Goal: Task Accomplishment & Management: Use online tool/utility

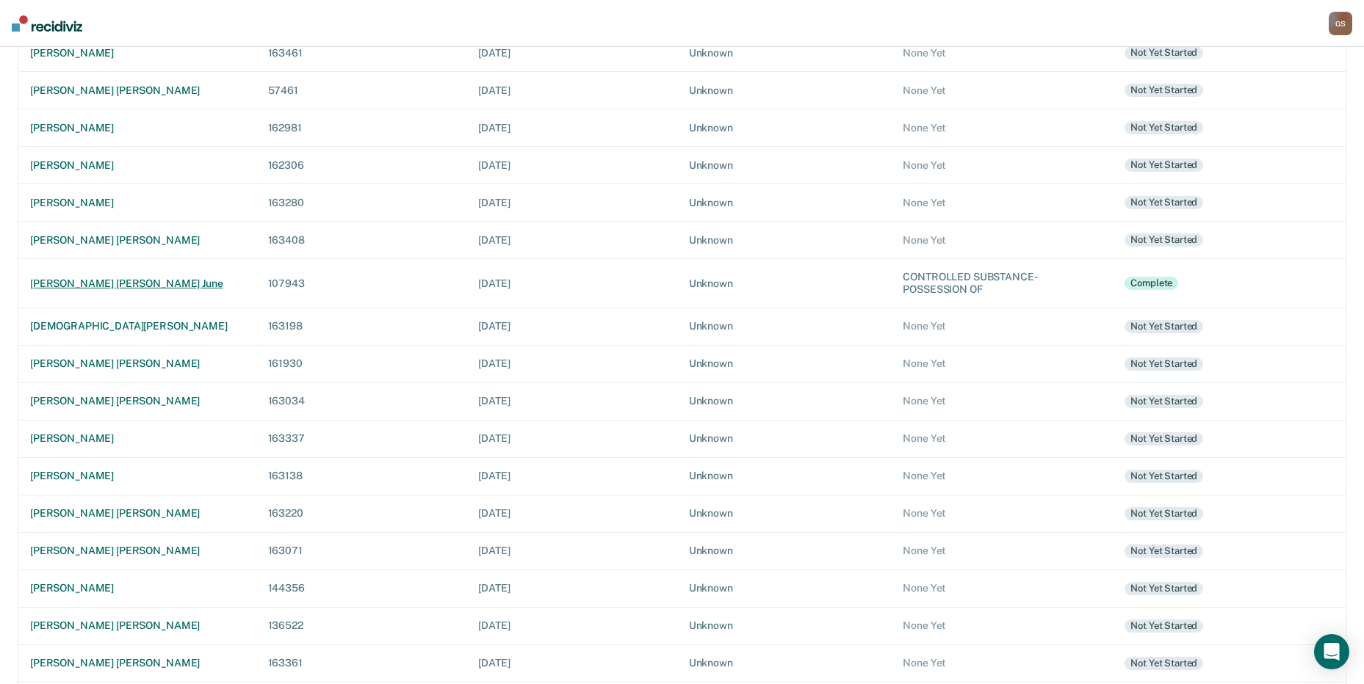
scroll to position [179, 0]
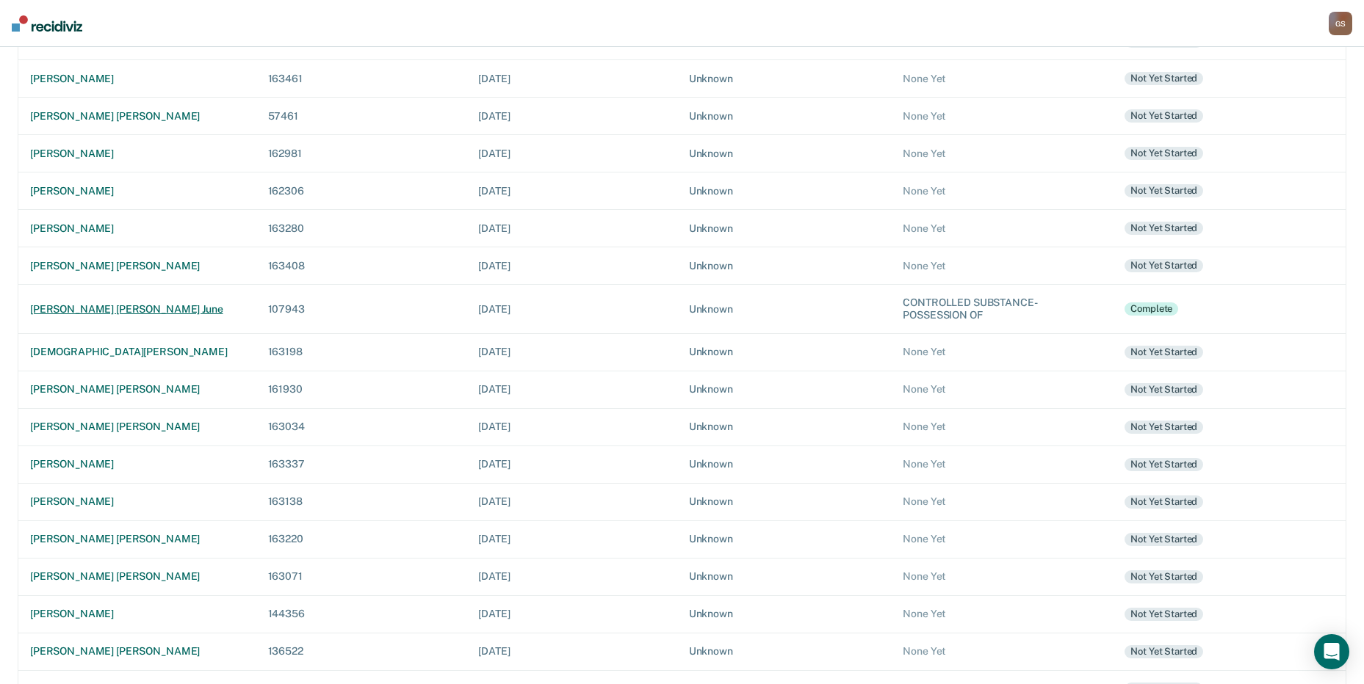
click at [54, 309] on div "[PERSON_NAME] [PERSON_NAME] june" at bounding box center [137, 309] width 214 height 12
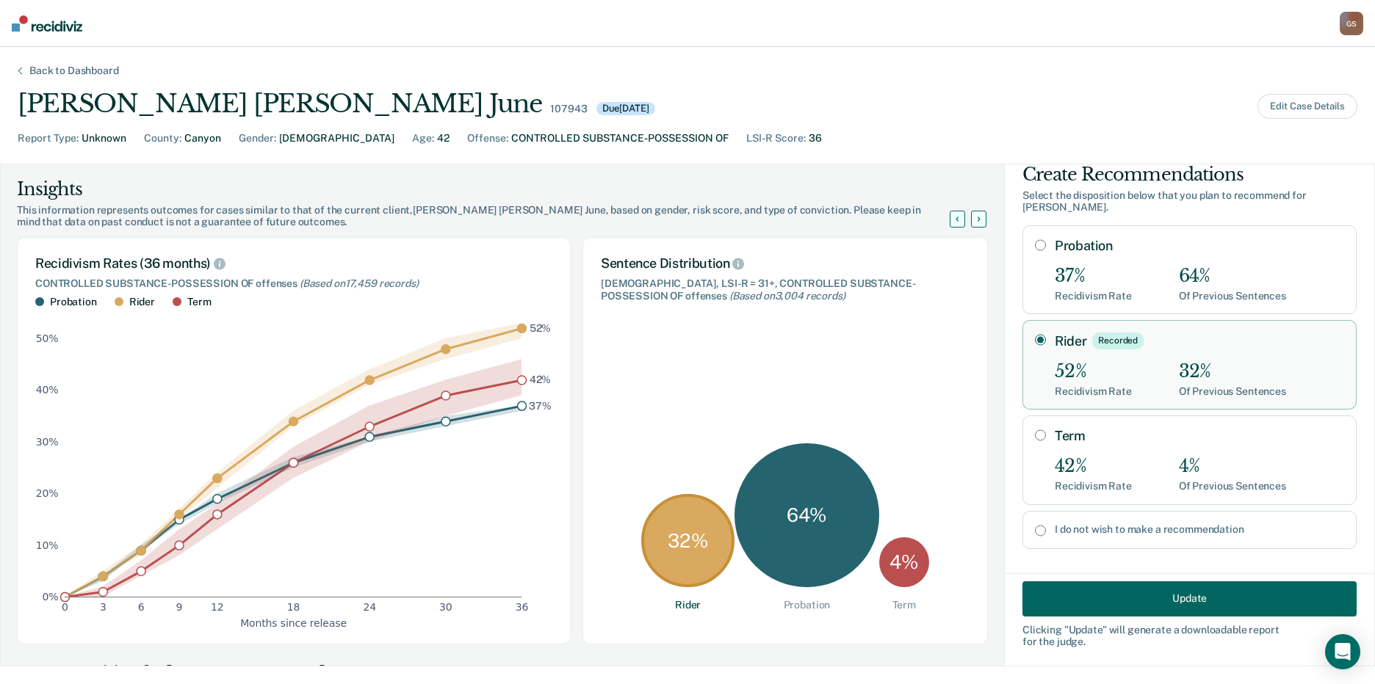
click at [1206, 386] on div "Of Previous Sentences" at bounding box center [1232, 392] width 107 height 12
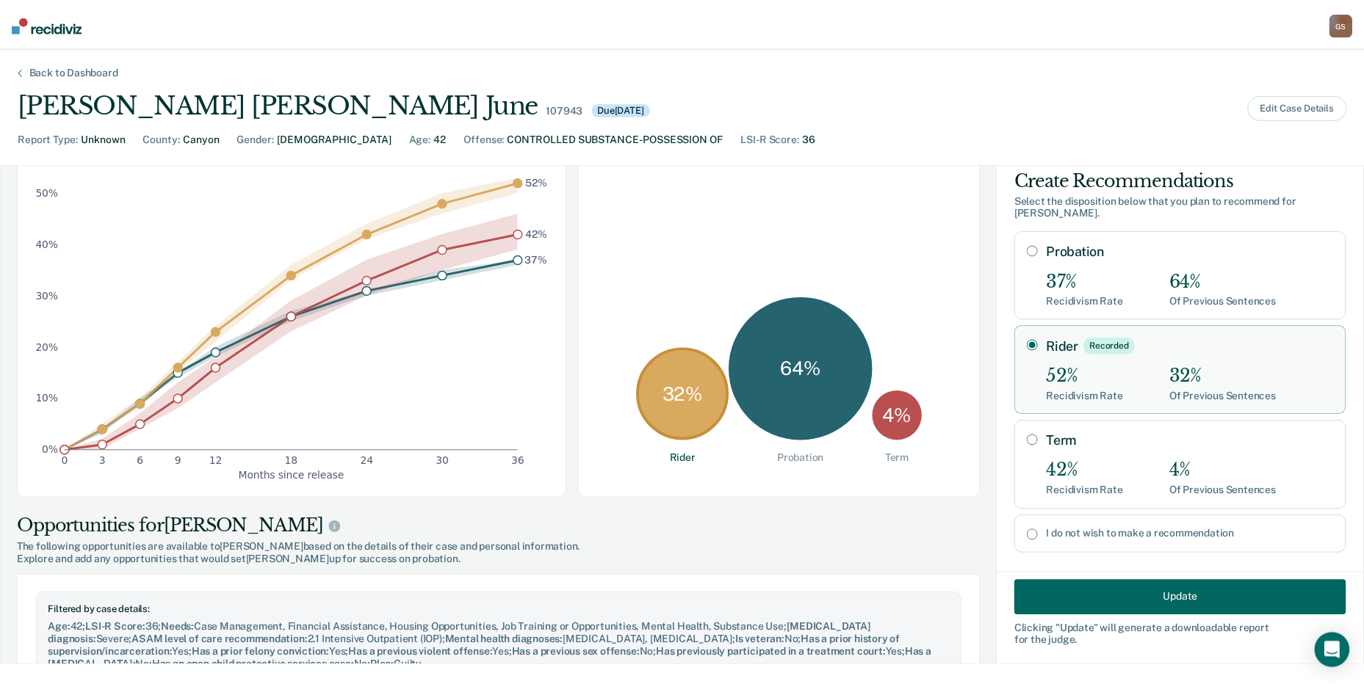
scroll to position [19, 0]
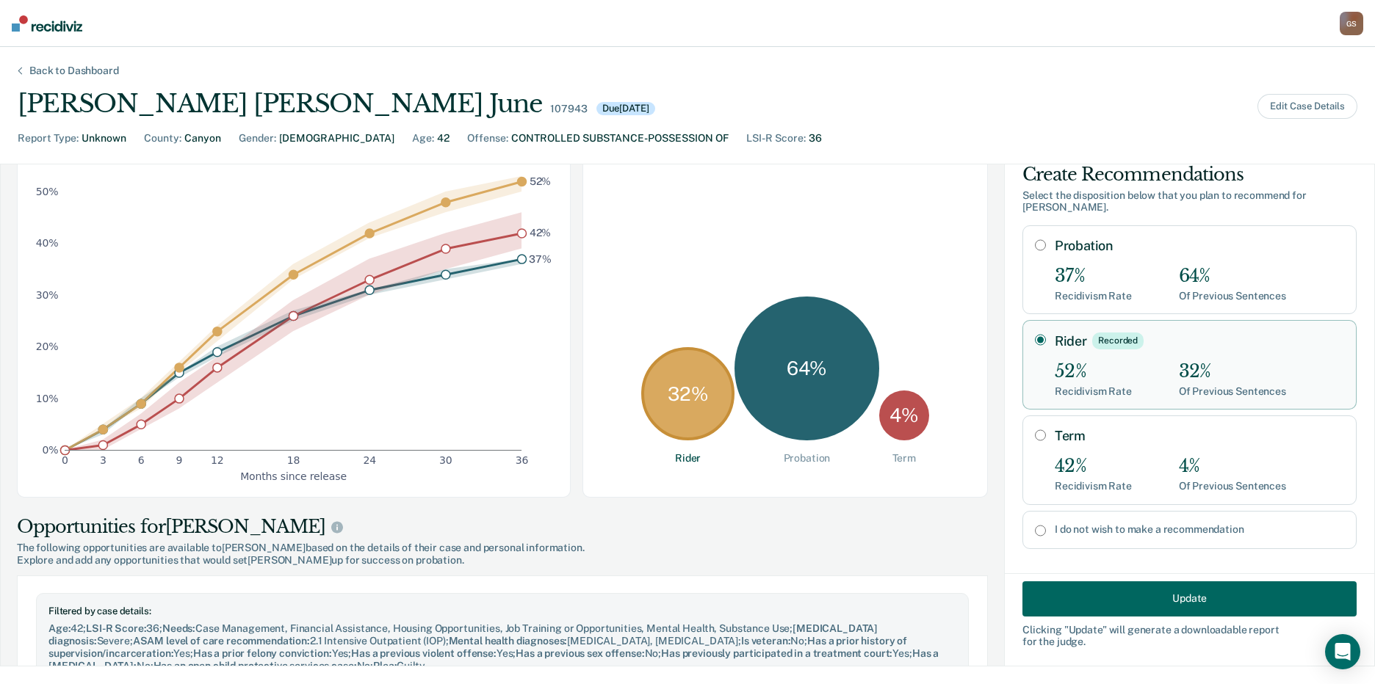
click at [1116, 599] on button "Update" at bounding box center [1189, 598] width 334 height 35
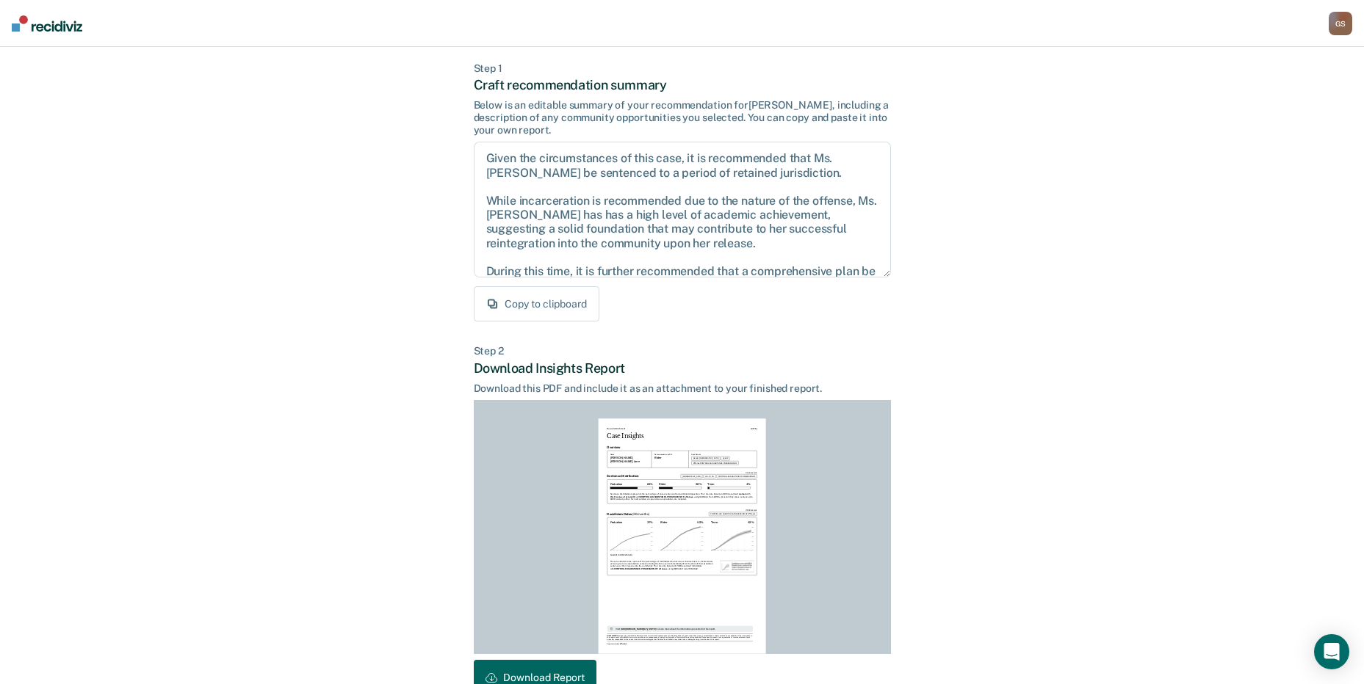
scroll to position [153, 0]
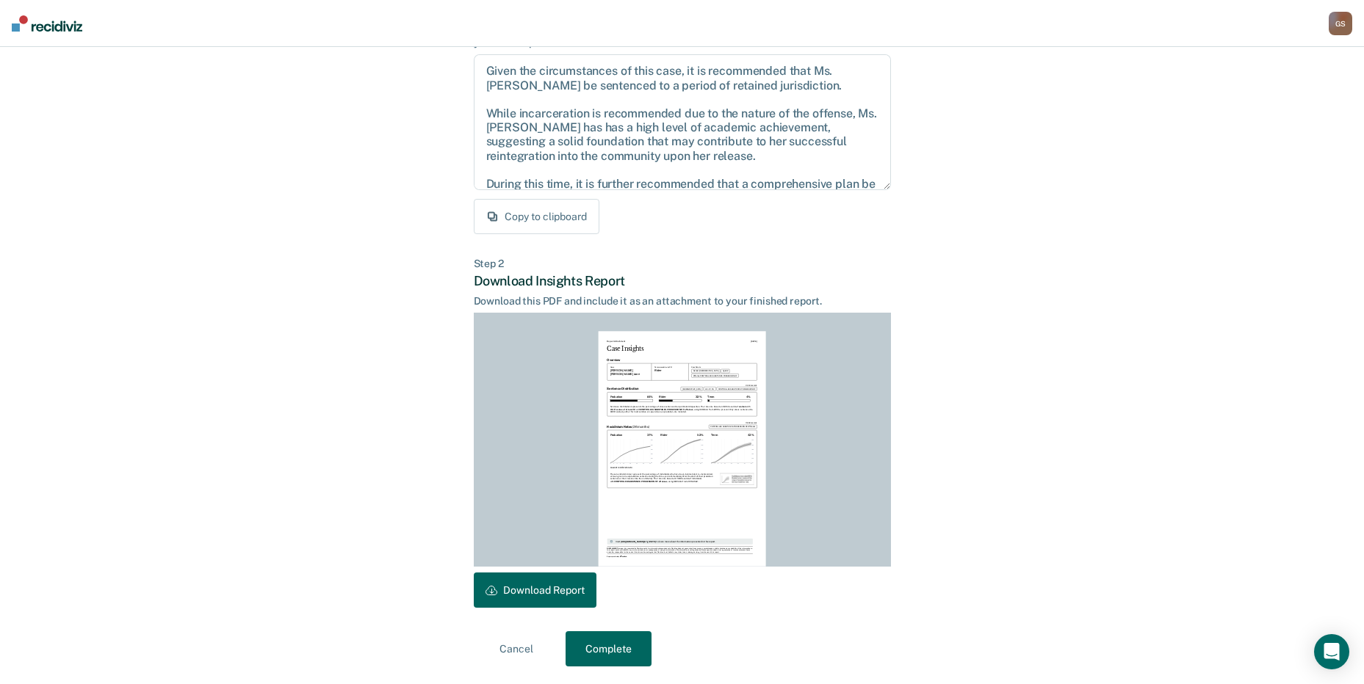
click at [507, 601] on button "Download Report" at bounding box center [535, 590] width 123 height 35
